Goal: Task Accomplishment & Management: Complete application form

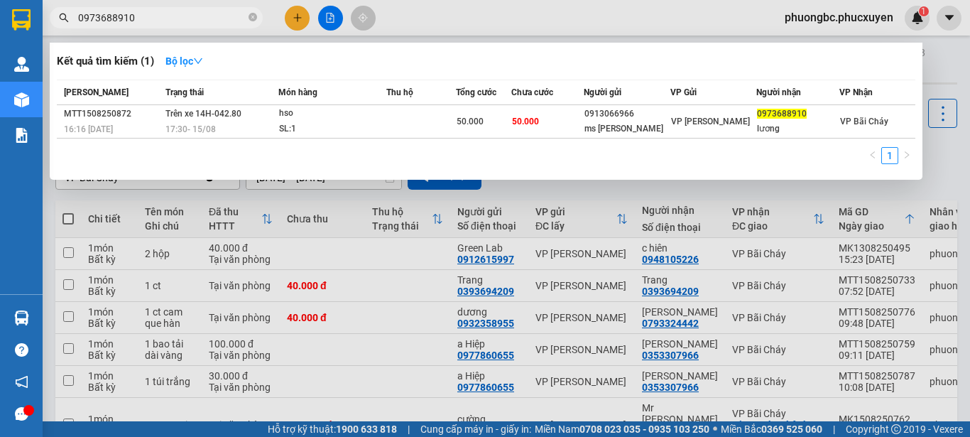
scroll to position [223, 0]
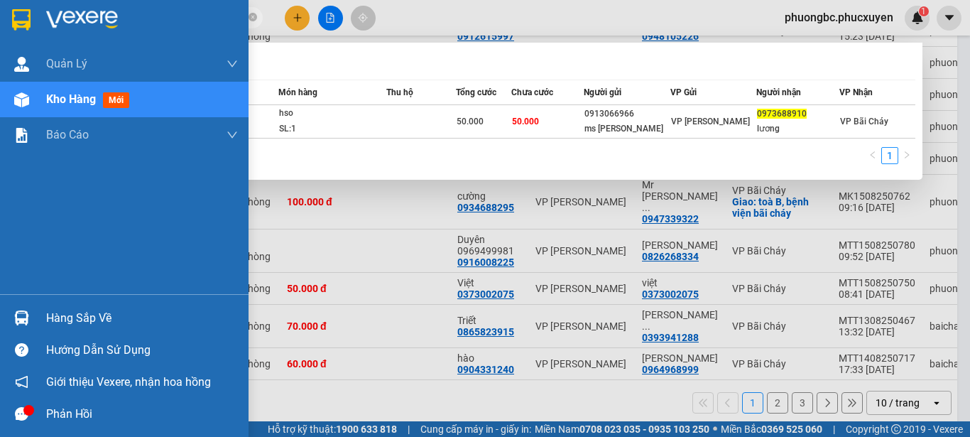
click at [25, 313] on img at bounding box center [21, 317] width 15 height 15
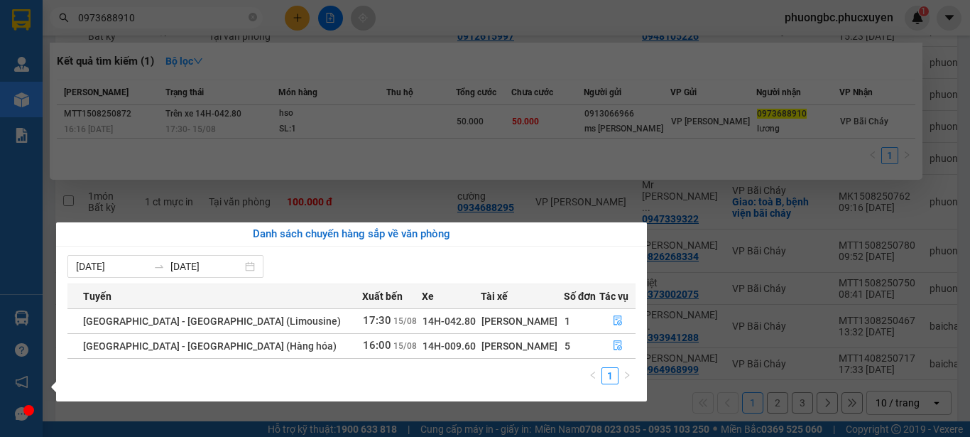
click at [481, 351] on div "[PERSON_NAME]" at bounding box center [522, 346] width 82 height 16
click at [613, 342] on icon "file-done" at bounding box center [618, 345] width 10 height 10
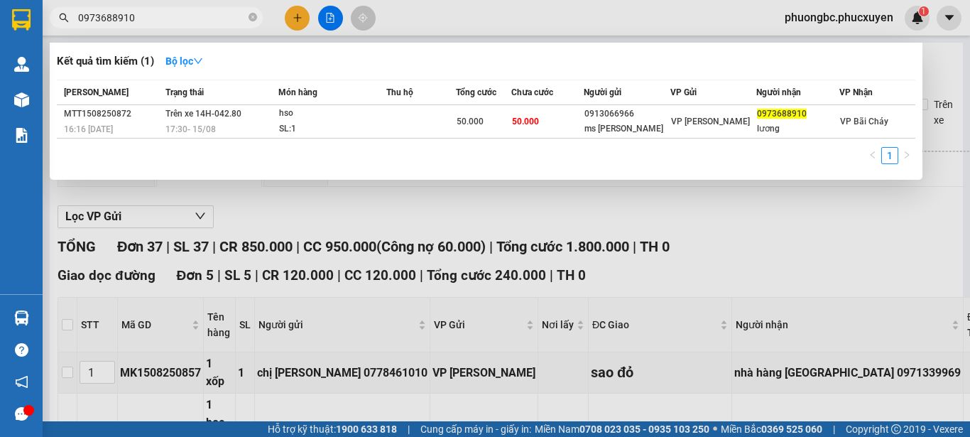
click at [161, 28] on span "0973688910" at bounding box center [156, 17] width 213 height 21
click at [157, 20] on input "0973688910" at bounding box center [162, 18] width 168 height 16
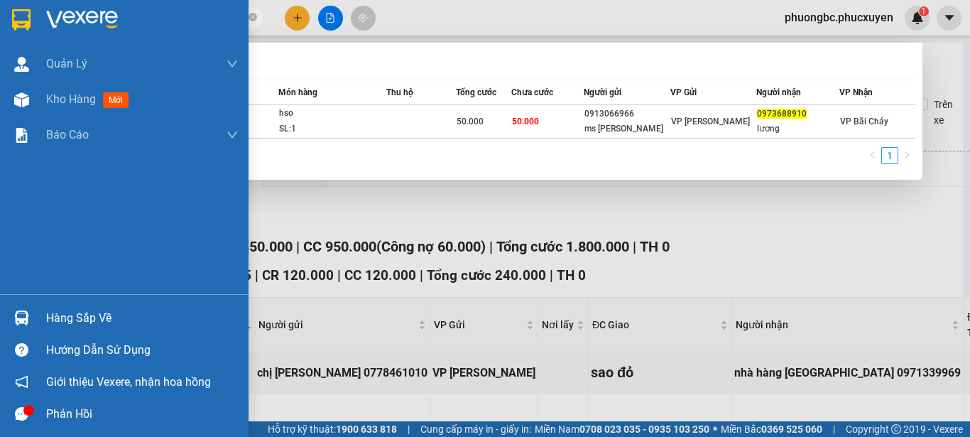
drag, startPoint x: 157, startPoint y: 20, endPoint x: 26, endPoint y: 16, distance: 131.4
click at [26, 16] on section "Kết quả tìm kiếm ( 1 ) Bộ lọc Mã ĐH Trạng thái Món hàng Thu hộ Tổng cước Chưa c…" at bounding box center [485, 218] width 970 height 437
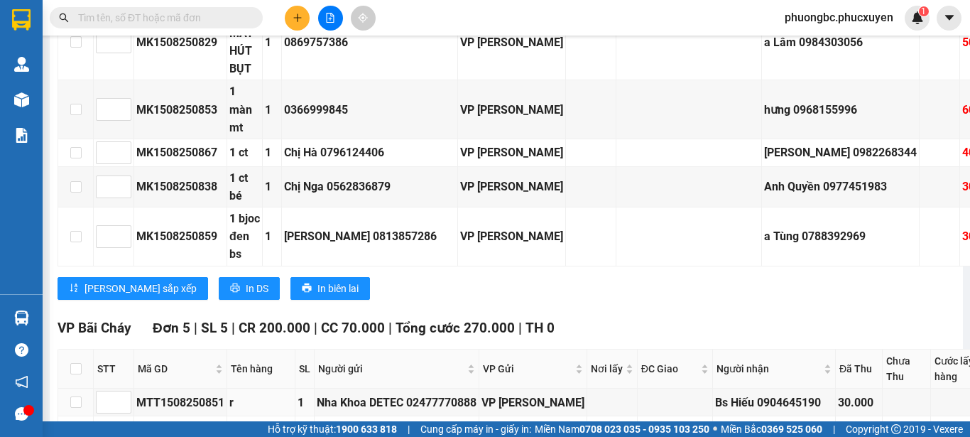
scroll to position [1562, 0]
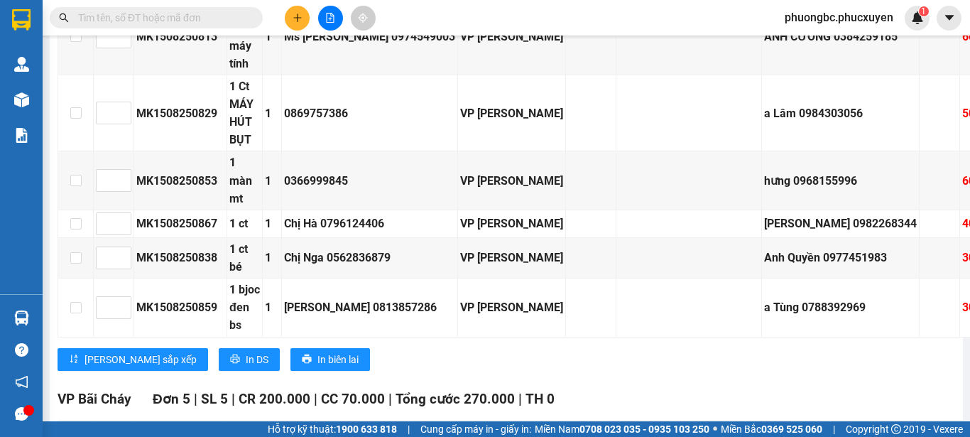
click at [72, 434] on input "checkbox" at bounding box center [75, 439] width 11 height 11
checkbox input "true"
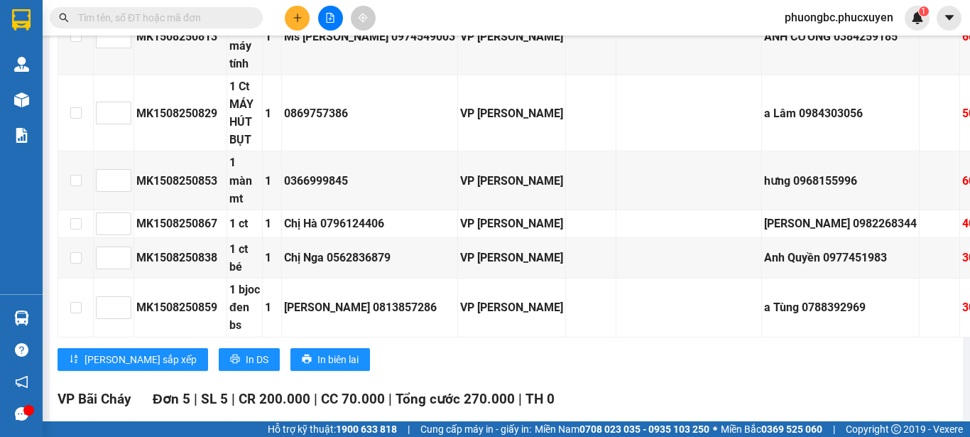
checkbox input "true"
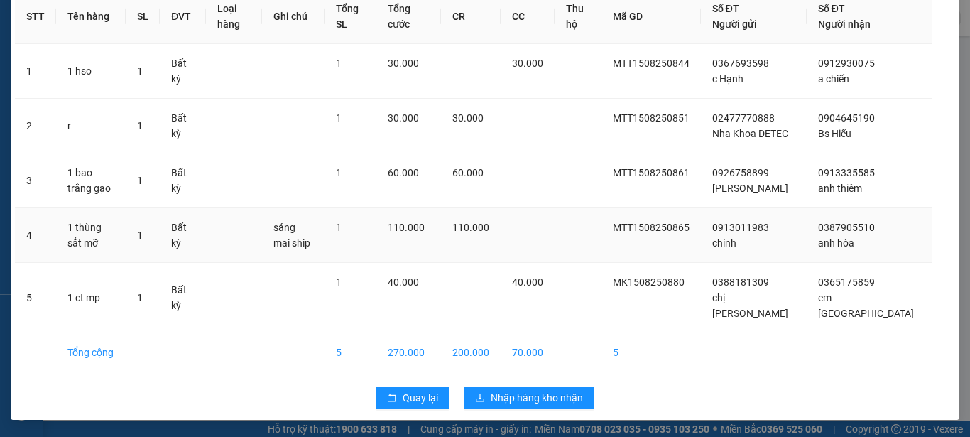
scroll to position [91, 0]
click at [516, 395] on span "Nhập hàng kho nhận" at bounding box center [537, 398] width 92 height 16
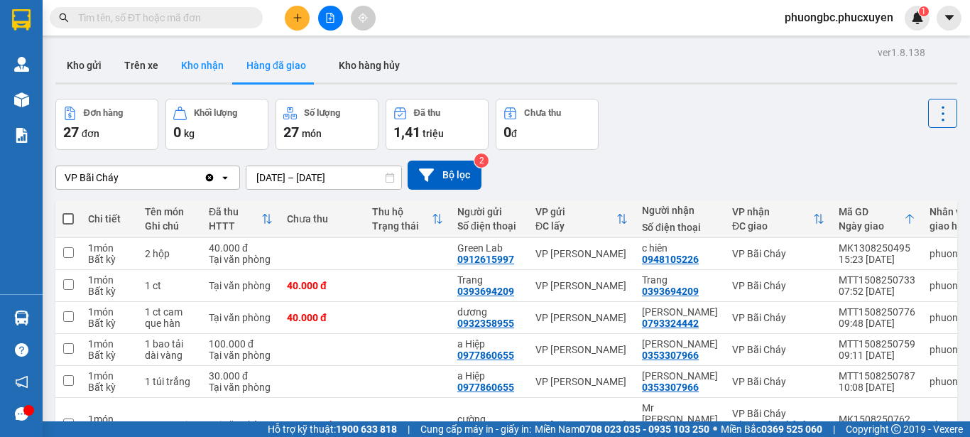
click at [209, 61] on button "Kho nhận" at bounding box center [202, 65] width 65 height 34
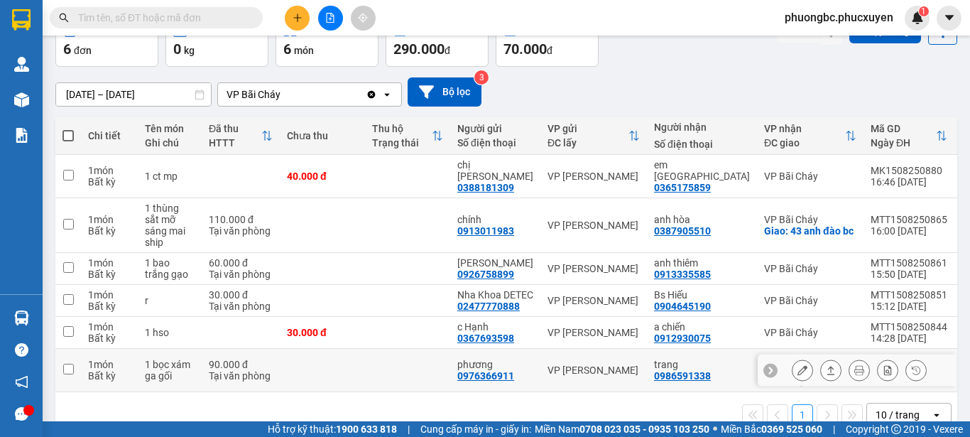
scroll to position [118, 0]
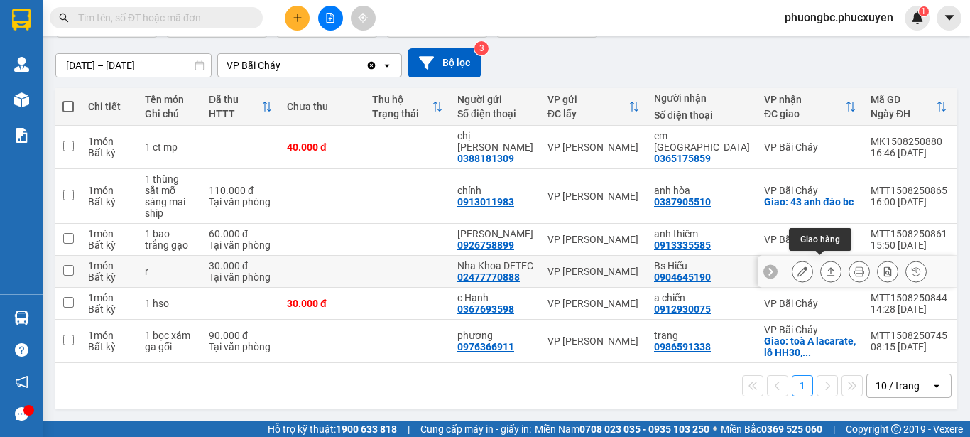
click at [826, 266] on icon at bounding box center [831, 271] width 10 height 10
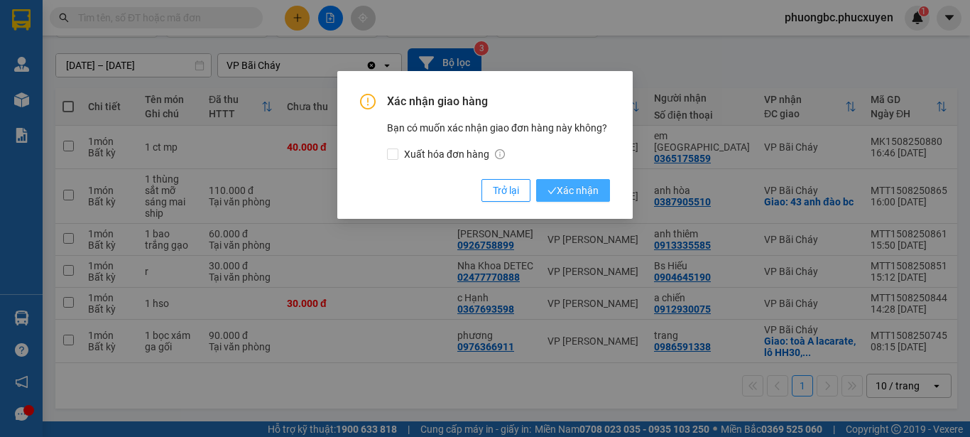
click at [572, 183] on span "Xác nhận" at bounding box center [573, 191] width 51 height 16
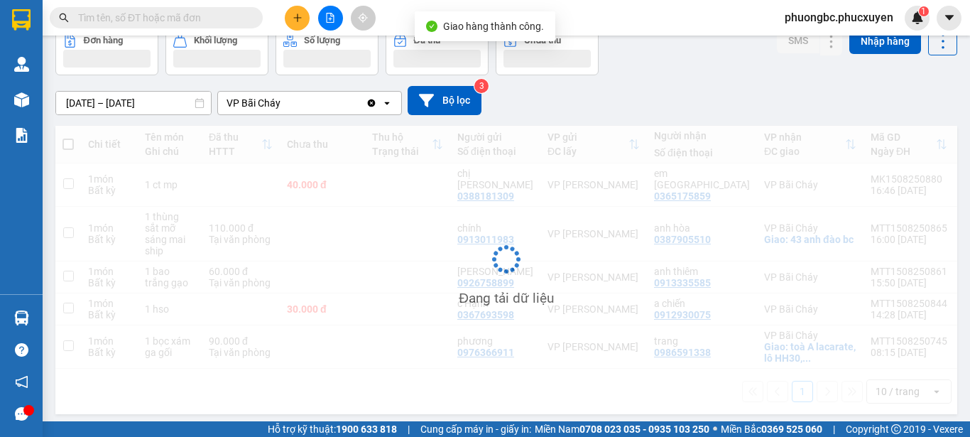
scroll to position [75, 0]
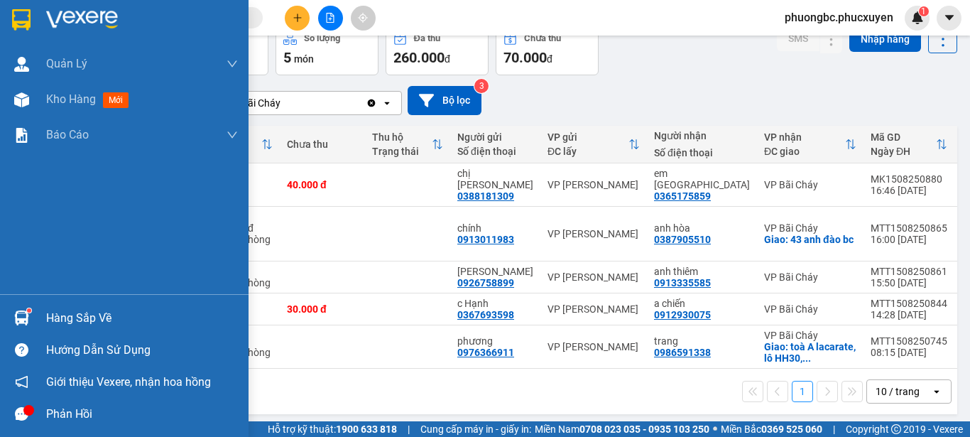
click at [67, 317] on div "Hàng sắp về" at bounding box center [142, 317] width 192 height 21
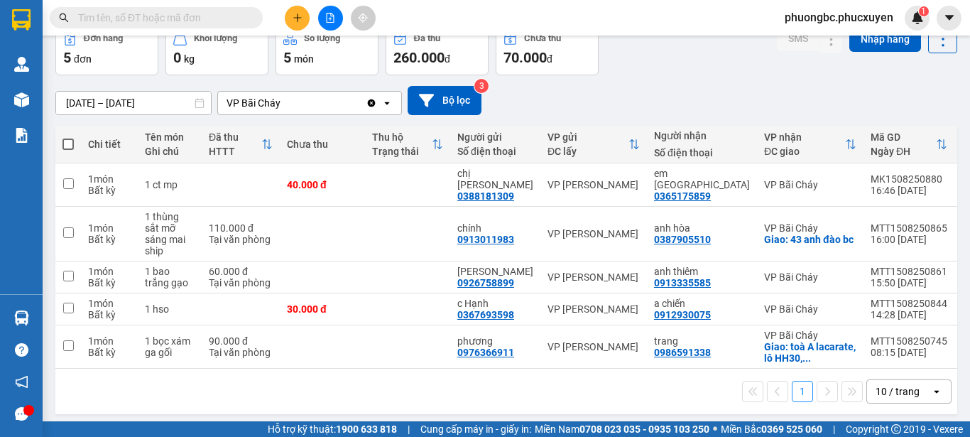
click at [764, 91] on section "Kết quả tìm kiếm ( 1 ) Bộ lọc Mã ĐH Trạng thái Món hàng Thu hộ Tổng cước Chưa c…" at bounding box center [485, 218] width 970 height 437
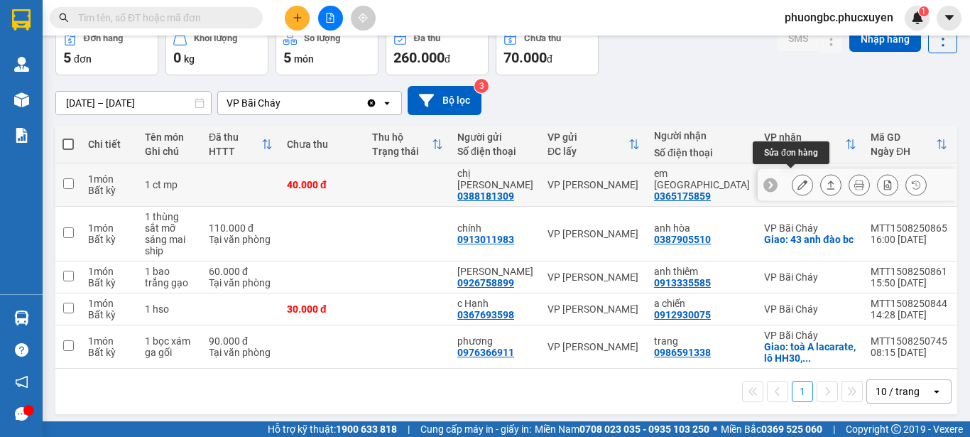
click at [797, 180] on icon at bounding box center [802, 185] width 10 height 10
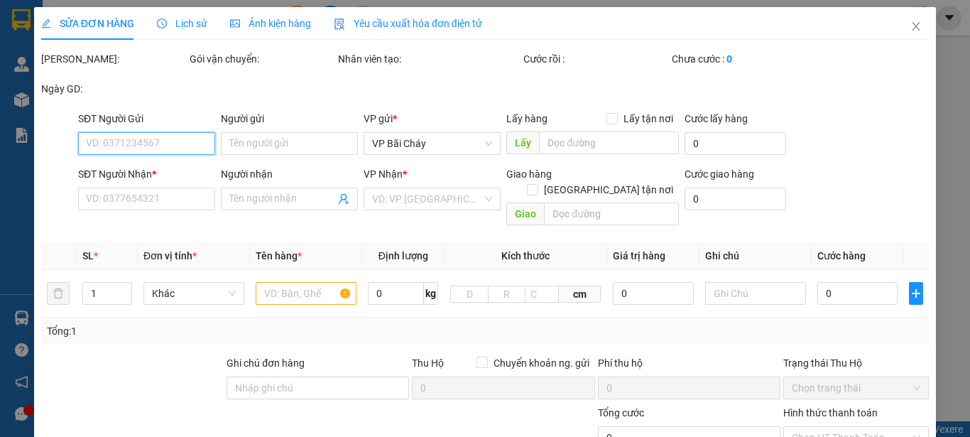
type input "0388181309"
type input "chị [PERSON_NAME]"
type input "0365175859"
type input "em [GEOGRAPHIC_DATA]"
type input "40.000"
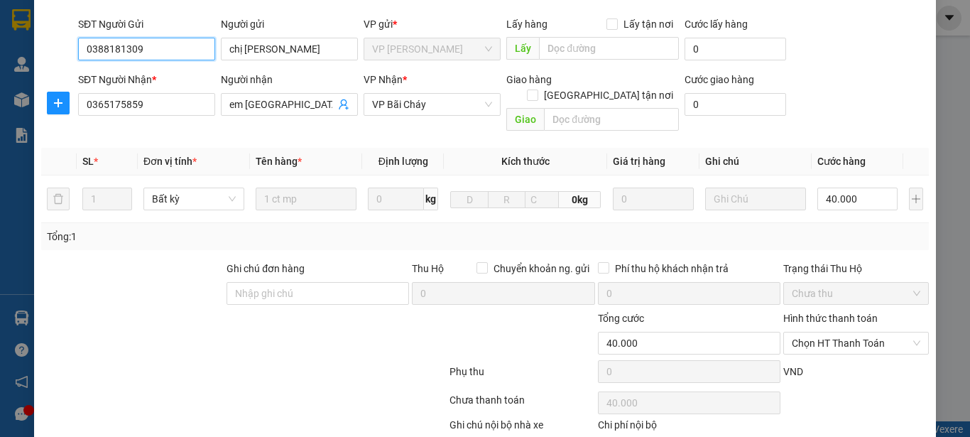
scroll to position [142, 0]
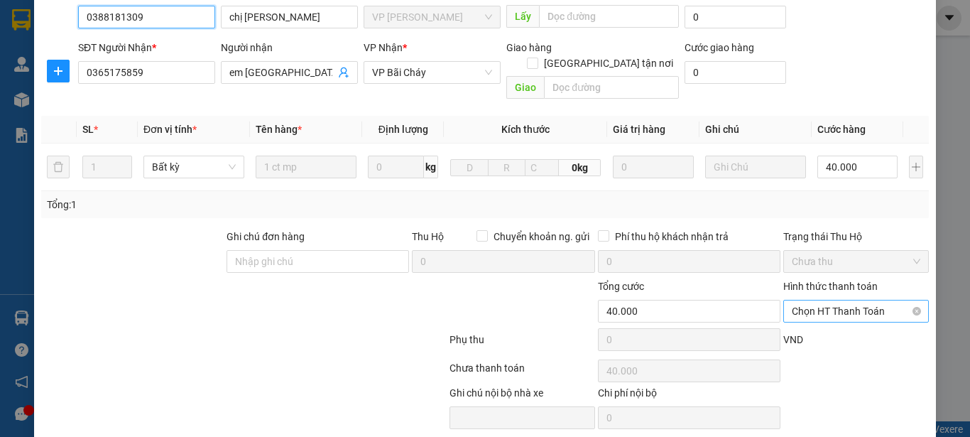
click at [846, 300] on span "Chọn HT Thanh Toán" at bounding box center [856, 310] width 129 height 21
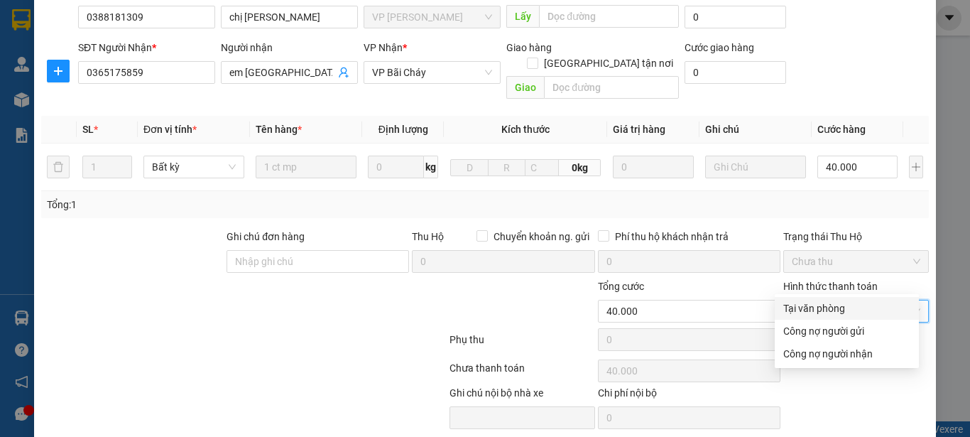
click at [817, 305] on div "Tại văn phòng" at bounding box center [846, 308] width 127 height 16
type input "0"
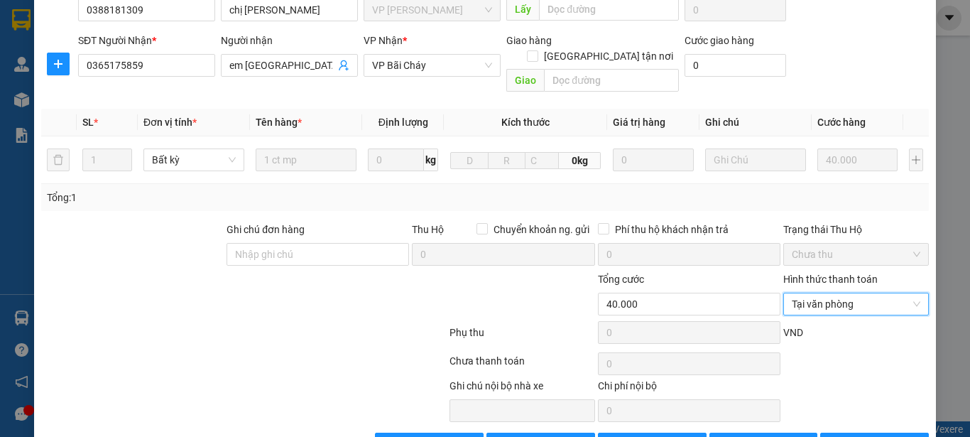
scroll to position [164, 0]
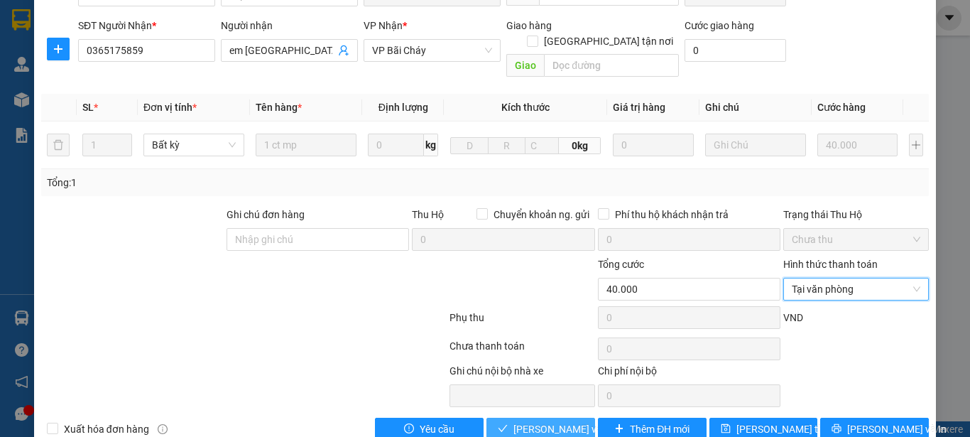
click at [551, 421] on span "[PERSON_NAME] và Giao hàng" at bounding box center [581, 429] width 136 height 16
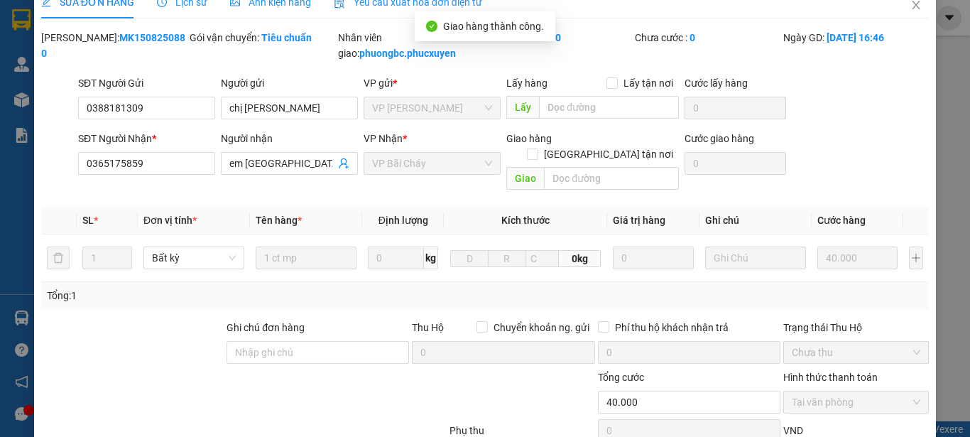
scroll to position [0, 0]
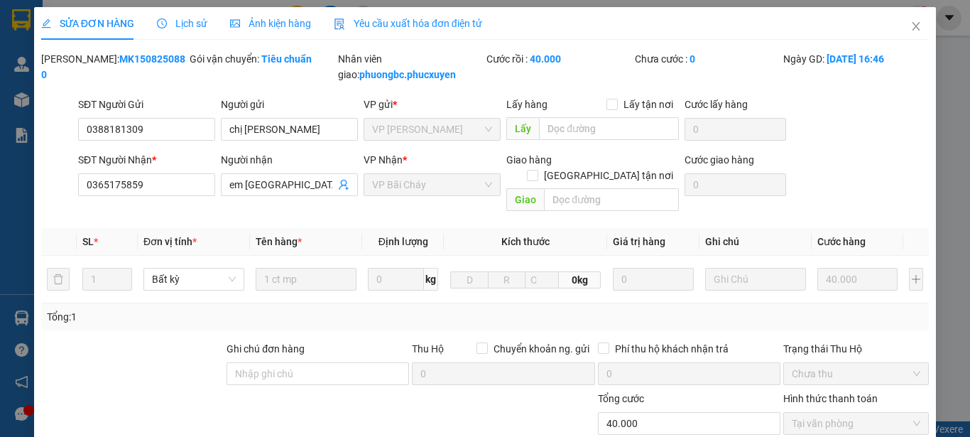
drag, startPoint x: 156, startPoint y: 56, endPoint x: 77, endPoint y: 62, distance: 78.4
click at [77, 62] on div "[PERSON_NAME]: MK1508250880" at bounding box center [114, 66] width 146 height 31
copy b "MK1508250880"
drag, startPoint x: 270, startPoint y: 126, endPoint x: 222, endPoint y: 131, distance: 48.5
click at [222, 131] on input "chị [PERSON_NAME]" at bounding box center [289, 129] width 137 height 23
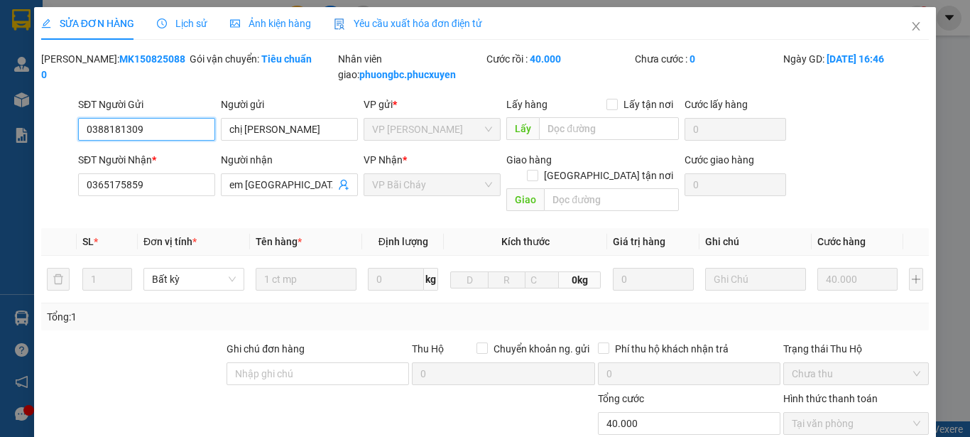
drag, startPoint x: 148, startPoint y: 126, endPoint x: 78, endPoint y: 128, distance: 69.6
click at [78, 128] on input "0388181309" at bounding box center [146, 129] width 137 height 23
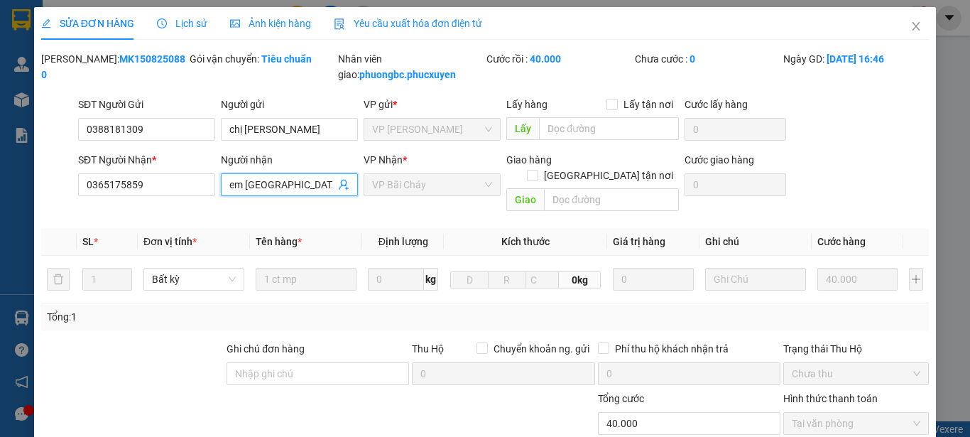
drag, startPoint x: 271, startPoint y: 180, endPoint x: 219, endPoint y: 182, distance: 52.6
click at [221, 182] on span "em [GEOGRAPHIC_DATA]" at bounding box center [289, 184] width 137 height 23
drag, startPoint x: 159, startPoint y: 186, endPoint x: 59, endPoint y: 185, distance: 100.1
click at [59, 185] on div "SĐT Người Nhận * 0365175859 0365175859 Người nhận em Hà VP Nhận * VP Bãi Cháy G…" at bounding box center [485, 184] width 890 height 65
click at [910, 31] on icon "close" at bounding box center [915, 26] width 11 height 11
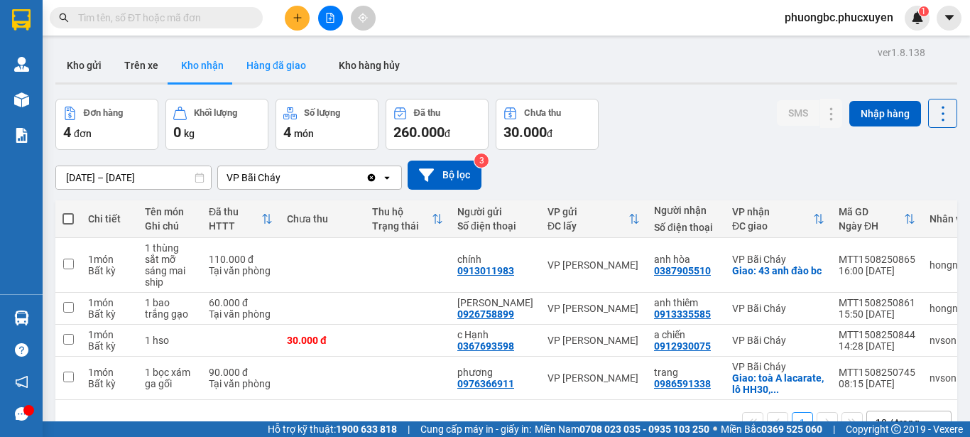
click at [281, 65] on button "Hàng đã giao" at bounding box center [276, 65] width 82 height 34
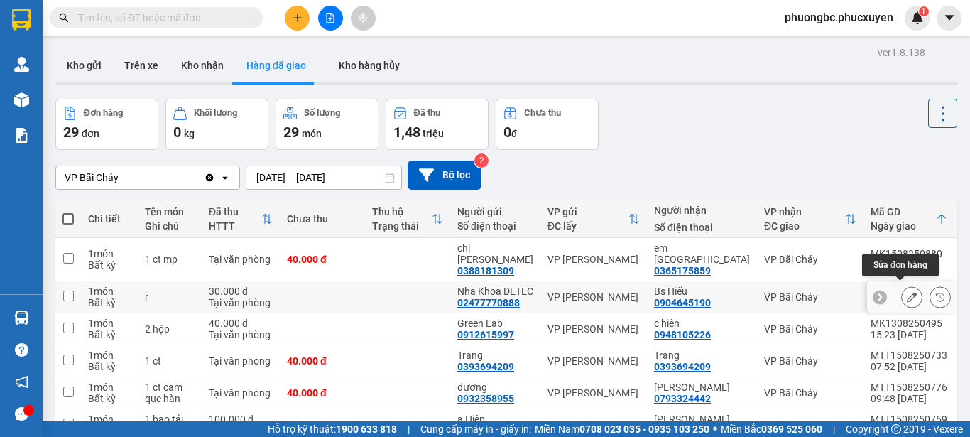
click at [907, 292] on icon at bounding box center [912, 297] width 10 height 10
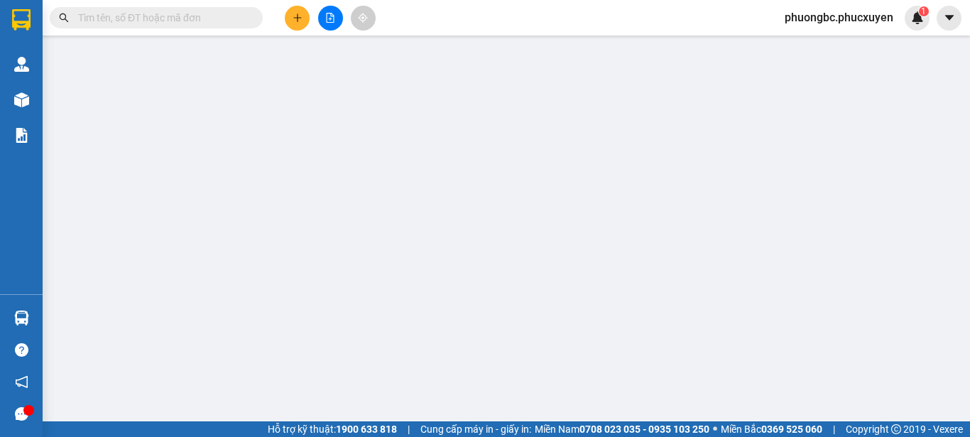
type input "02477770888"
type input "Nha Khoa DETEC"
type input "0904645190"
type input "Bs Hiếu"
type input "30.000"
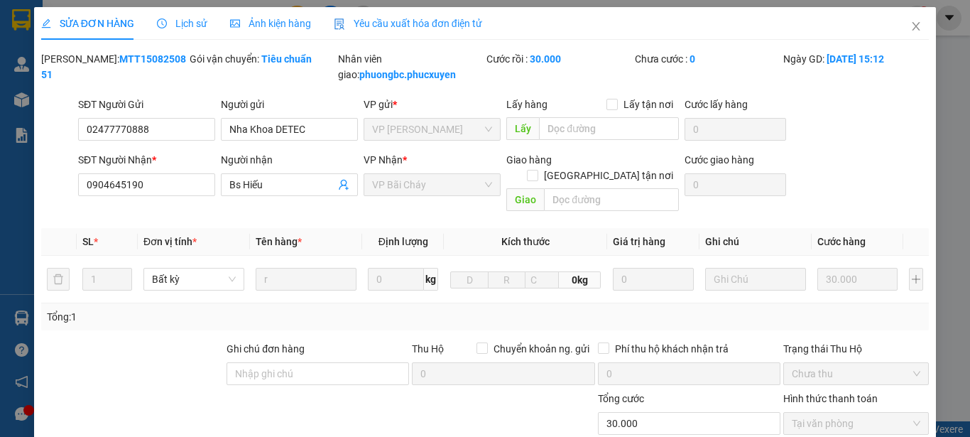
drag, startPoint x: 161, startPoint y: 57, endPoint x: 80, endPoint y: 62, distance: 81.8
click at [80, 62] on div "Mã ĐH: MTT1508250851" at bounding box center [114, 66] width 146 height 31
copy b "MTT1508250851"
drag, startPoint x: 311, startPoint y: 132, endPoint x: 222, endPoint y: 129, distance: 88.8
click at [222, 129] on input "Nha Khoa DETEC" at bounding box center [289, 129] width 137 height 23
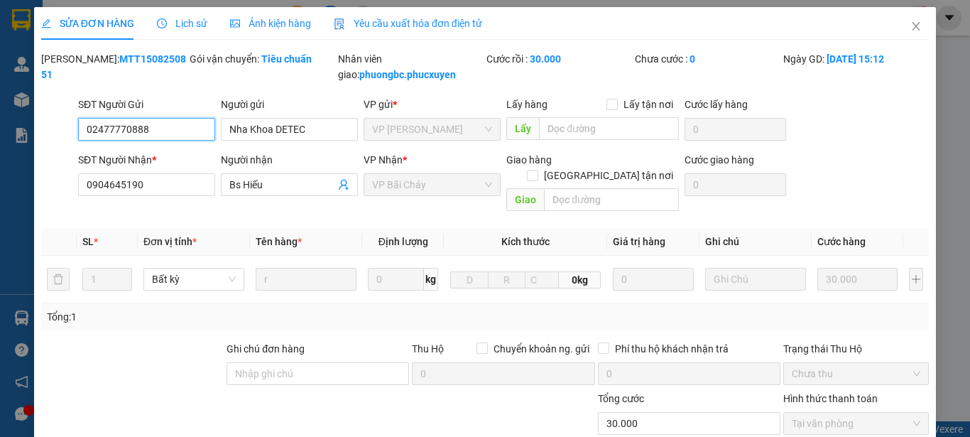
drag, startPoint x: 173, startPoint y: 138, endPoint x: 43, endPoint y: 124, distance: 130.1
click at [43, 124] on div "SĐT Người Gửi 02477770888 02477770888 Người gửi Nha Khoa DETEC VP gửi * VP [PER…" at bounding box center [485, 122] width 890 height 50
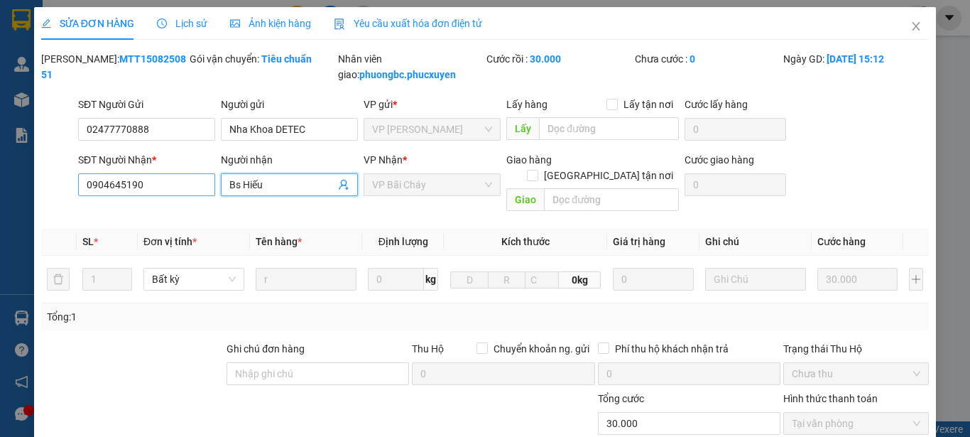
drag, startPoint x: 282, startPoint y: 187, endPoint x: 185, endPoint y: 183, distance: 97.4
click at [185, 183] on div "SĐT Người Nhận * 0904645190 Người nhận Bs Hiếu Bs Hiếu VP Nhận * VP Bãi Cháy Gi…" at bounding box center [503, 184] width 856 height 65
drag, startPoint x: 147, startPoint y: 185, endPoint x: 38, endPoint y: 185, distance: 109.4
click at [38, 185] on div "SỬA ĐƠN HÀNG Lịch sử Ảnh kiện hàng Yêu cầu xuất hóa đơn điện tử Total Paid Fee …" at bounding box center [485, 296] width 902 height 578
click at [910, 23] on icon "close" at bounding box center [915, 26] width 11 height 11
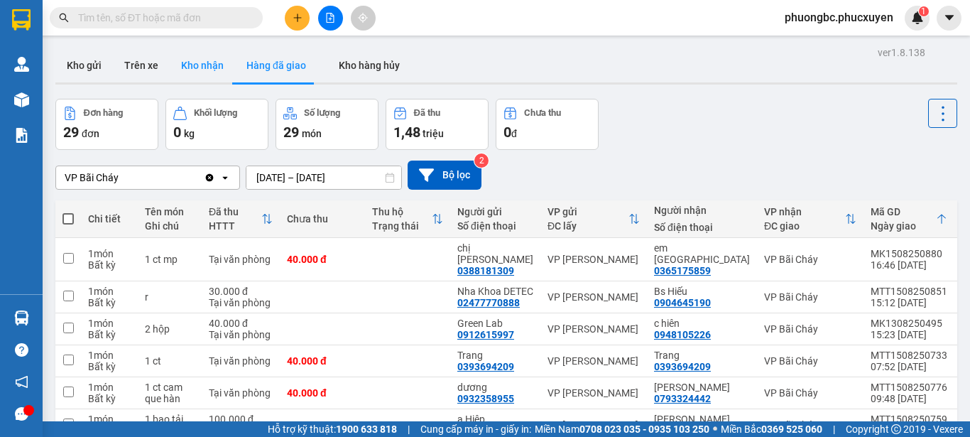
click at [194, 64] on button "Kho nhận" at bounding box center [202, 65] width 65 height 34
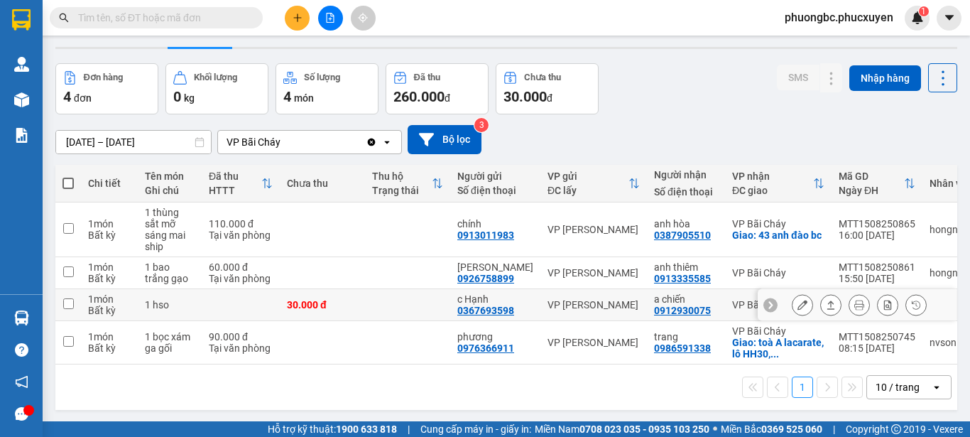
scroll to position [65, 0]
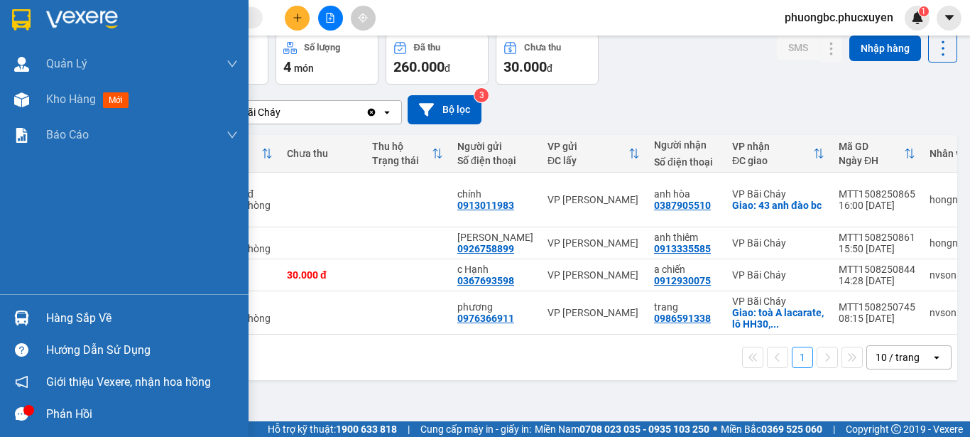
click at [68, 319] on div "Hàng sắp về" at bounding box center [142, 317] width 192 height 21
